Goal: Task Accomplishment & Management: Manage account settings

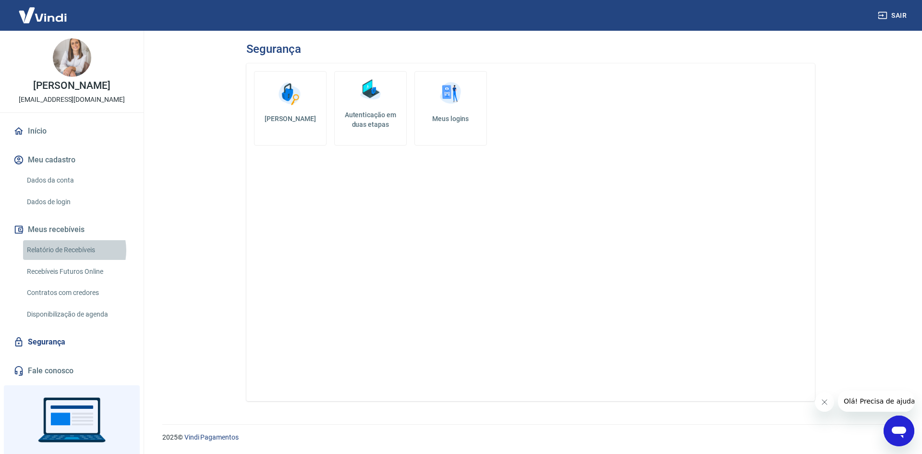
click at [69, 250] on link "Relatório de Recebíveis" at bounding box center [77, 250] width 109 height 20
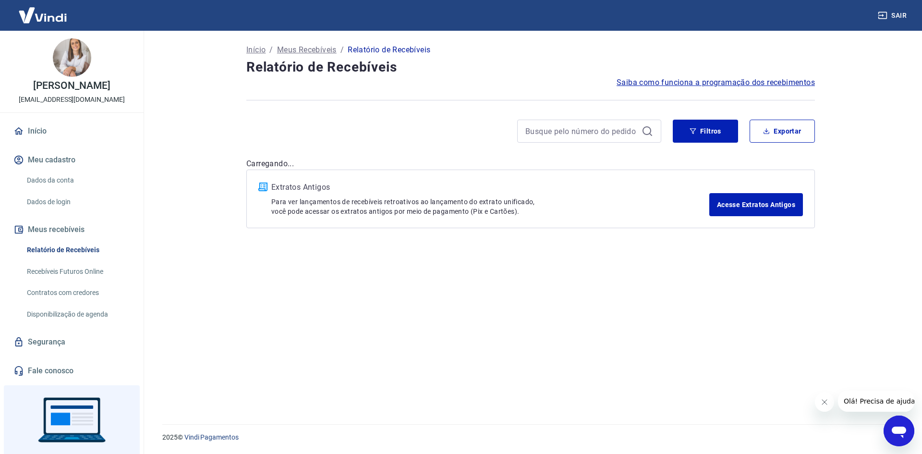
click at [50, 225] on button "Meus recebíveis" at bounding box center [72, 229] width 120 height 21
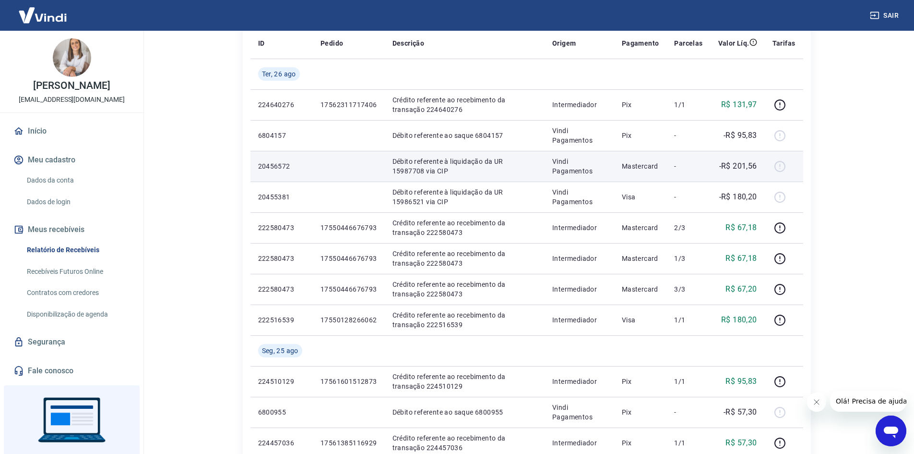
scroll to position [144, 0]
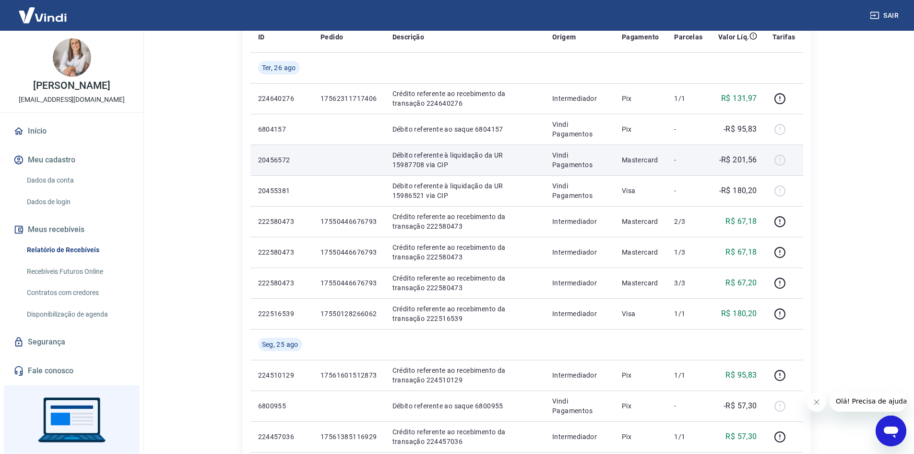
click at [271, 157] on p "20456572" at bounding box center [281, 160] width 47 height 10
click at [782, 158] on div at bounding box center [784, 159] width 23 height 15
click at [259, 154] on td "20456572" at bounding box center [282, 159] width 62 height 31
drag, startPoint x: 260, startPoint y: 157, endPoint x: 341, endPoint y: 161, distance: 81.7
click at [341, 161] on tr "20456572 Débito referente à liquidação da UR 15987708 via CIP Vindi Pagamentos …" at bounding box center [527, 159] width 553 height 31
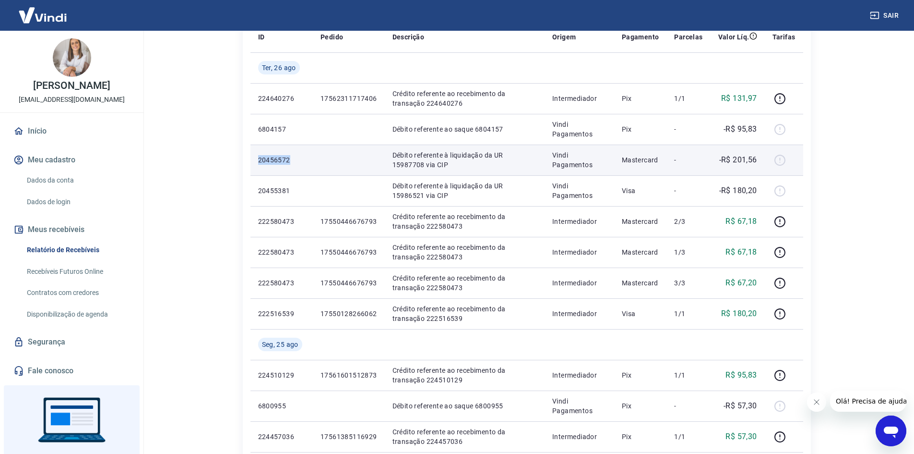
copy p "20456572"
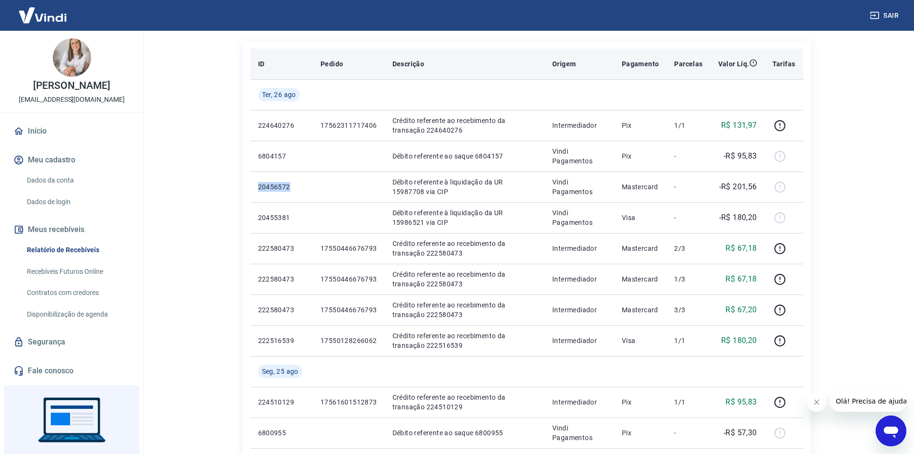
scroll to position [0, 0]
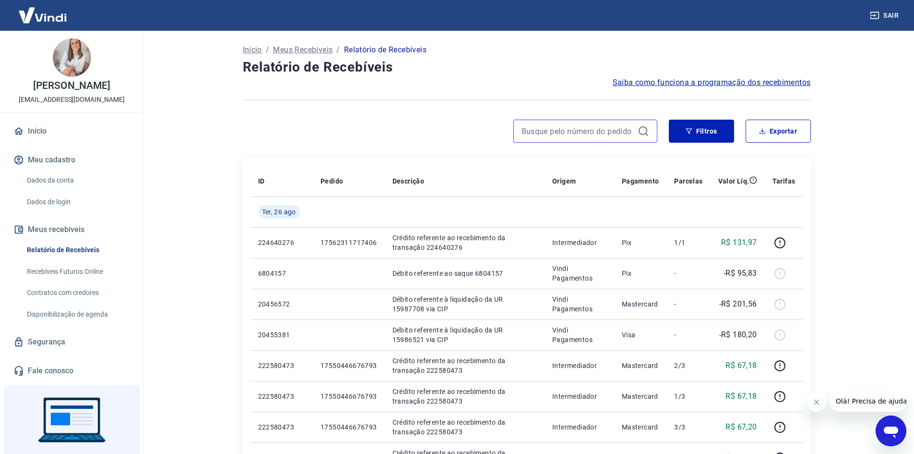
click at [542, 135] on input at bounding box center [578, 131] width 112 height 14
paste input "20456572"
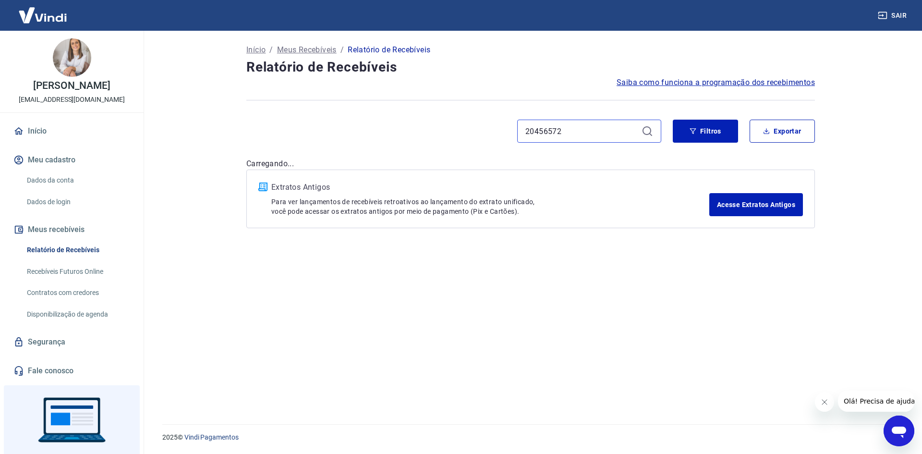
type input "20456572"
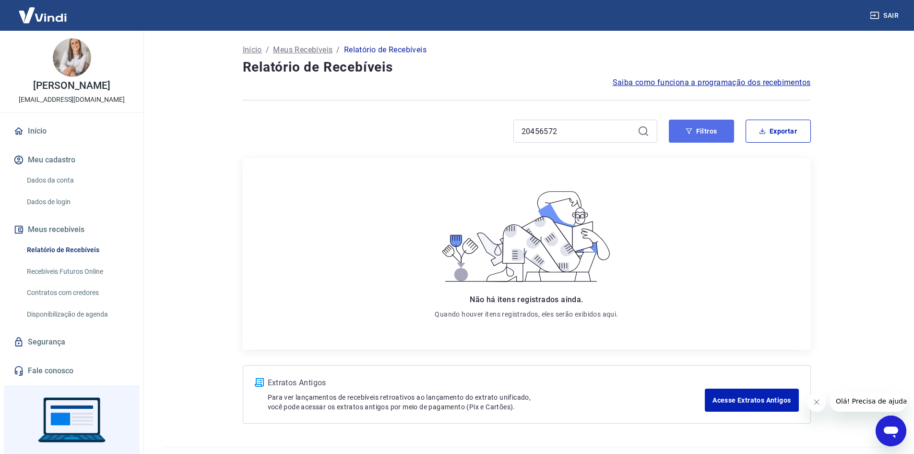
click at [699, 134] on button "Filtros" at bounding box center [701, 131] width 65 height 23
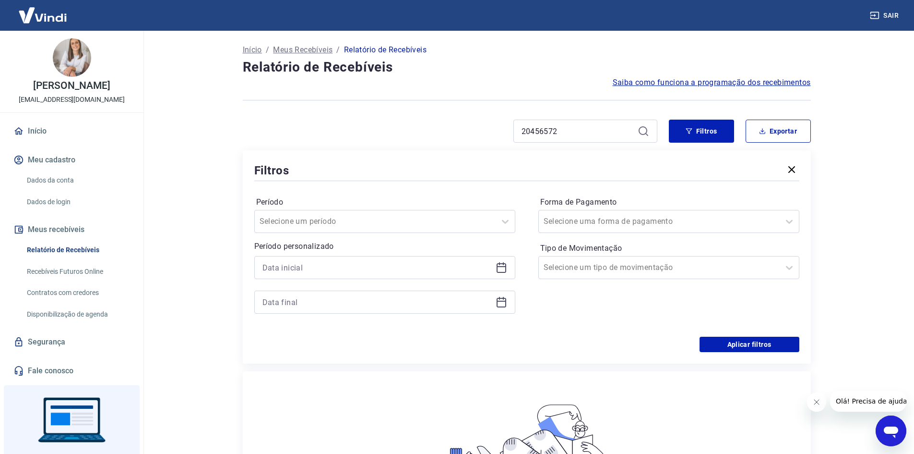
click at [67, 292] on link "Contratos com credores" at bounding box center [77, 293] width 109 height 20
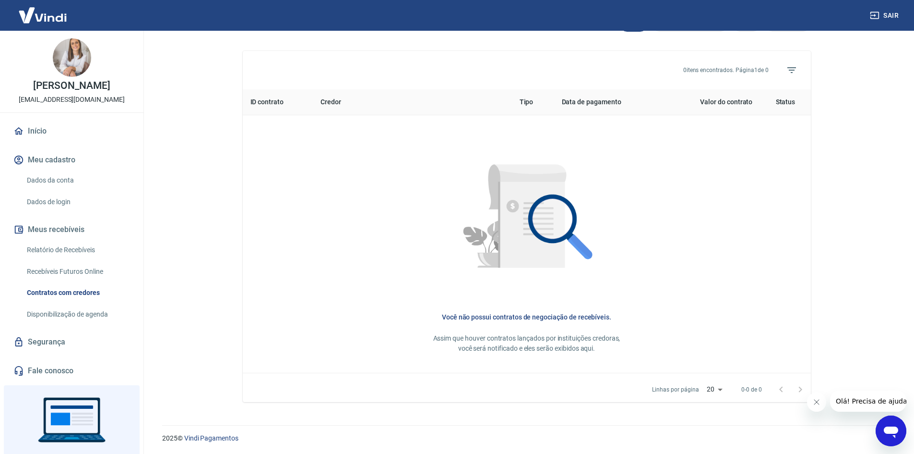
scroll to position [340, 0]
click at [74, 314] on link "Disponibilização de agenda" at bounding box center [77, 314] width 109 height 20
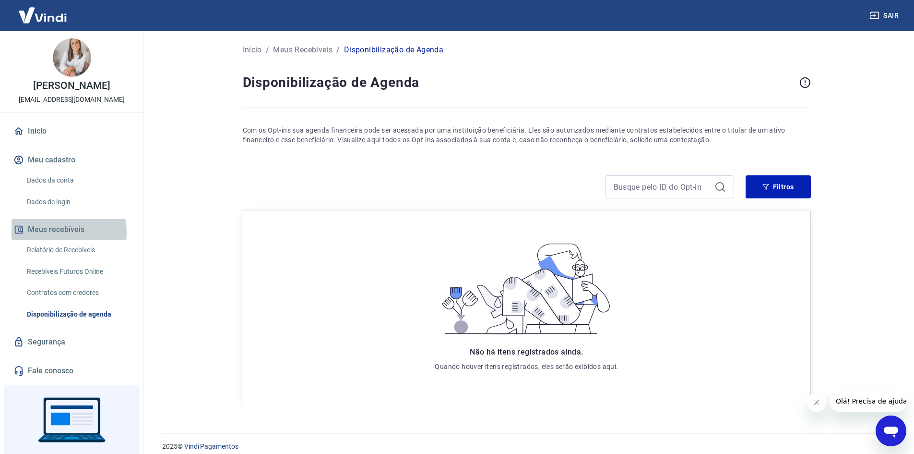
click at [60, 232] on button "Meus recebíveis" at bounding box center [72, 229] width 120 height 21
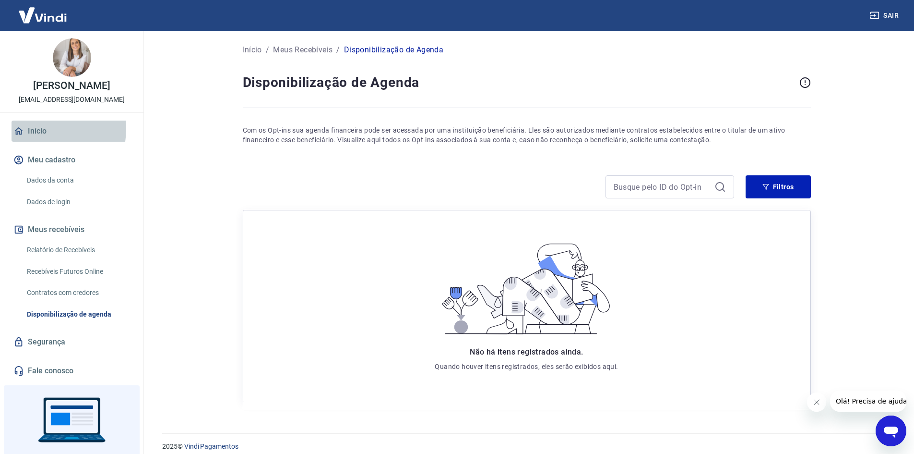
click at [31, 128] on link "Início" at bounding box center [72, 130] width 120 height 21
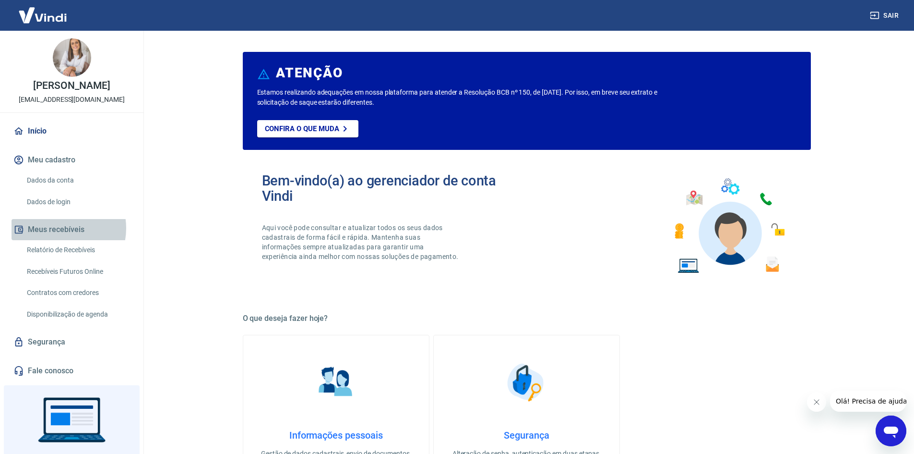
click at [57, 228] on button "Meus recebíveis" at bounding box center [72, 229] width 120 height 21
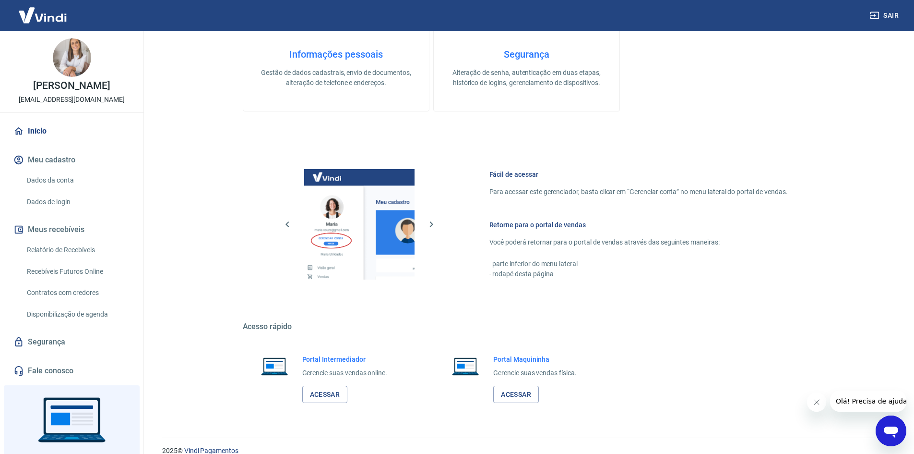
scroll to position [394, 0]
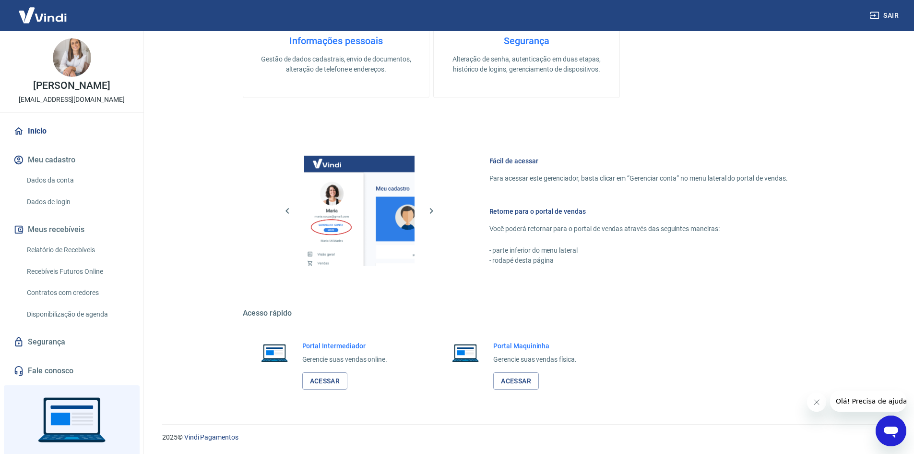
click at [56, 248] on link "Relatório de Recebíveis" at bounding box center [77, 250] width 109 height 20
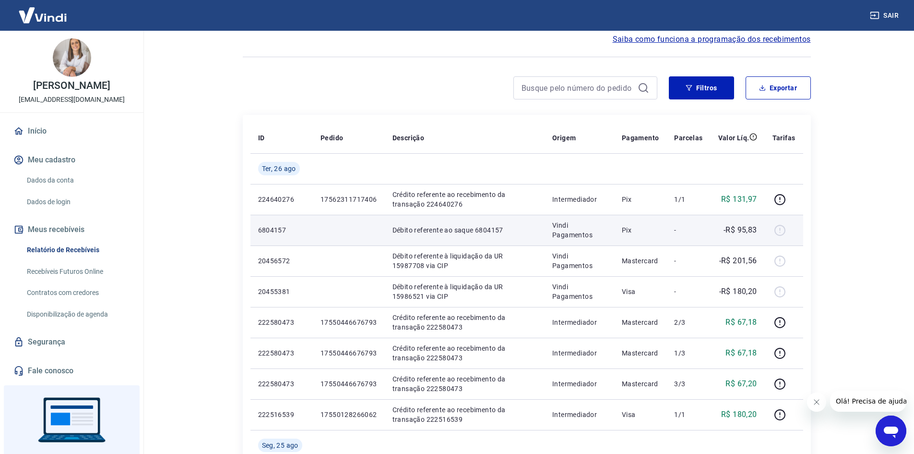
scroll to position [48, 0]
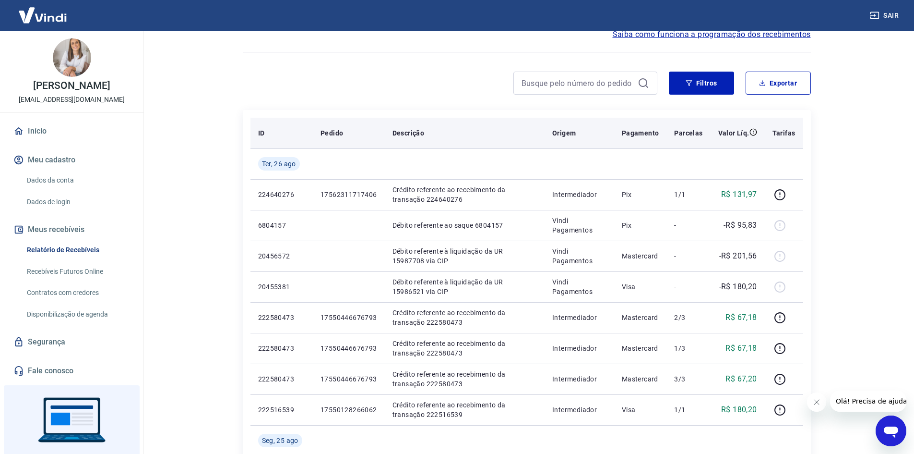
click at [647, 129] on p "Pagamento" at bounding box center [640, 133] width 37 height 10
click at [686, 126] on th "Parcelas" at bounding box center [689, 133] width 44 height 31
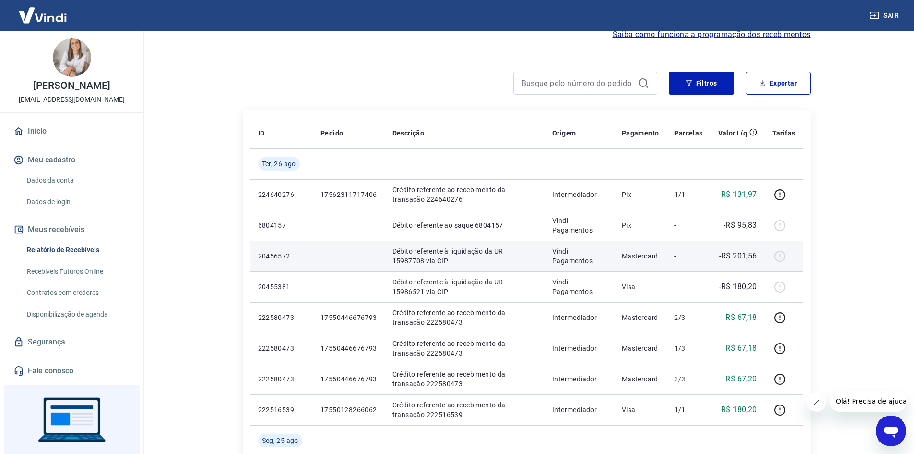
click at [267, 258] on p "20456572" at bounding box center [281, 256] width 47 height 10
click at [416, 255] on p "Débito referente à liquidação da UR 15987708 via CIP" at bounding box center [465, 255] width 144 height 19
drag, startPoint x: 391, startPoint y: 247, endPoint x: 422, endPoint y: 265, distance: 36.1
click at [422, 265] on td "Débito referente à liquidação da UR 15987708 via CIP" at bounding box center [465, 255] width 160 height 31
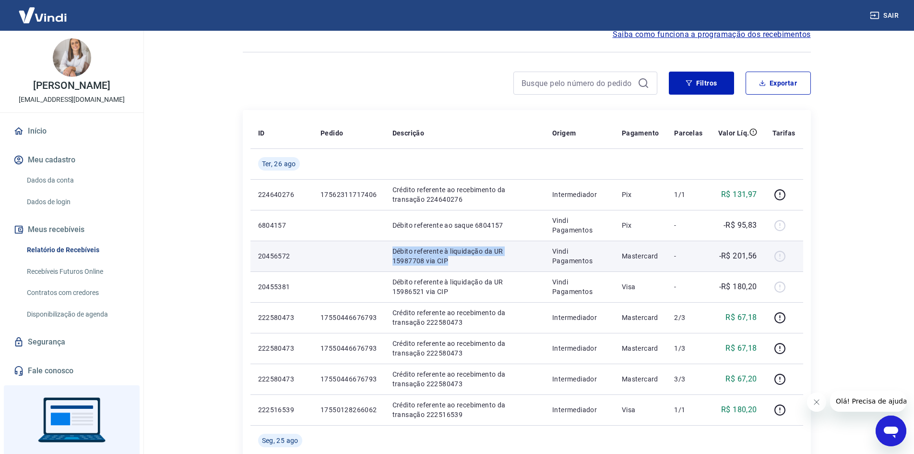
copy p "Débito referente à liquidação da UR 15987708 via CIP"
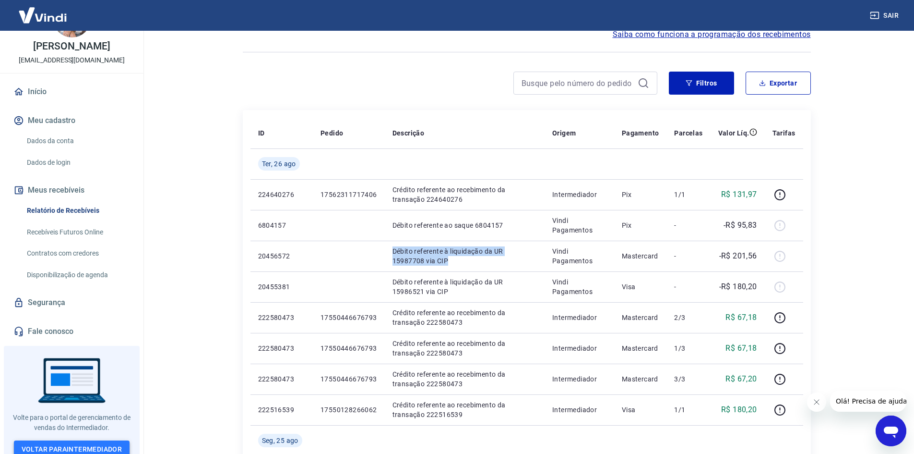
scroll to position [44, 0]
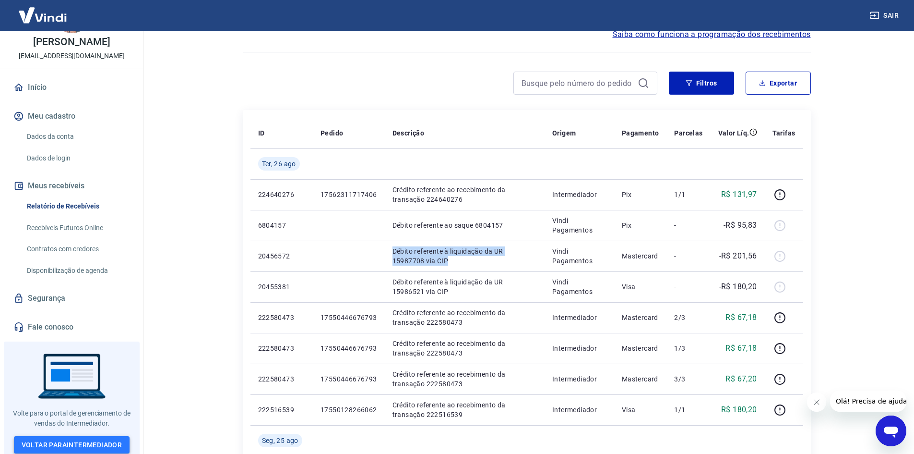
click at [87, 443] on link "Voltar para Intermediador" at bounding box center [72, 445] width 116 height 18
